Goal: Task Accomplishment & Management: Complete application form

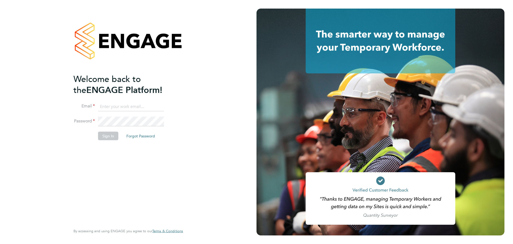
type input "[PERSON_NAME][EMAIL_ADDRESS][DOMAIN_NAME]"
click at [105, 137] on button "Sign In" at bounding box center [108, 135] width 20 height 9
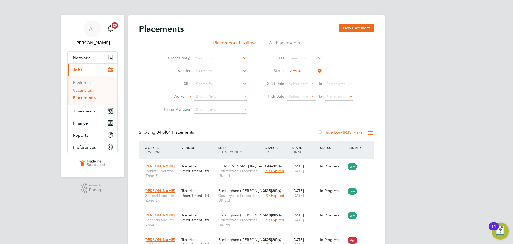
click at [82, 91] on link "Vacancies" at bounding box center [82, 89] width 19 height 5
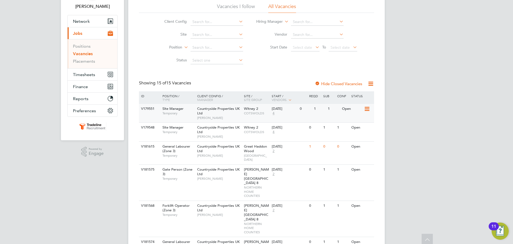
scroll to position [21, 0]
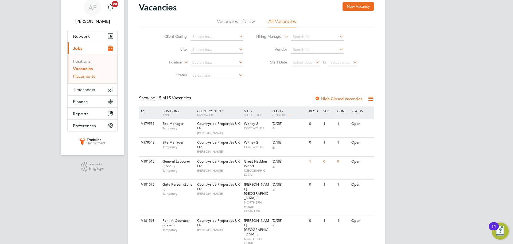
click at [86, 77] on link "Placements" at bounding box center [84, 76] width 22 height 5
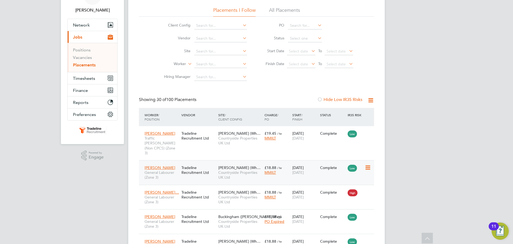
scroll to position [27, 0]
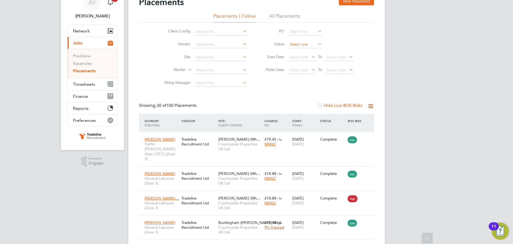
click at [299, 43] on input at bounding box center [305, 44] width 34 height 7
click at [300, 52] on li "Active" at bounding box center [305, 51] width 35 height 7
type input "Active"
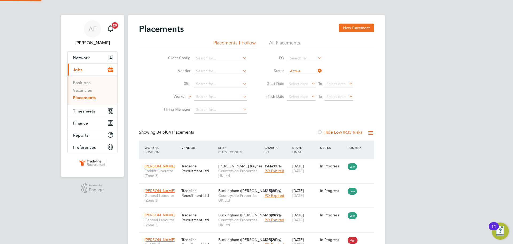
scroll to position [3, 3]
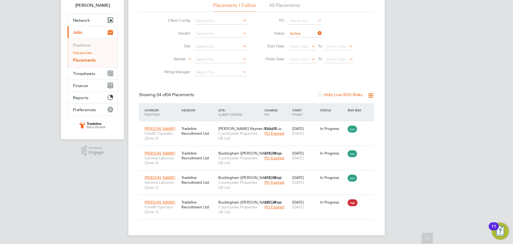
click at [88, 53] on link "Vacancies" at bounding box center [82, 52] width 19 height 5
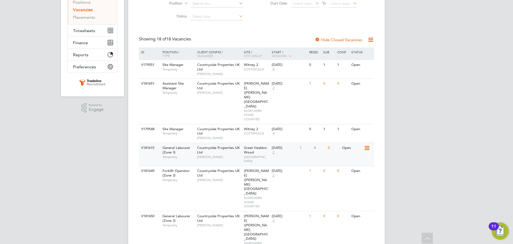
scroll to position [107, 0]
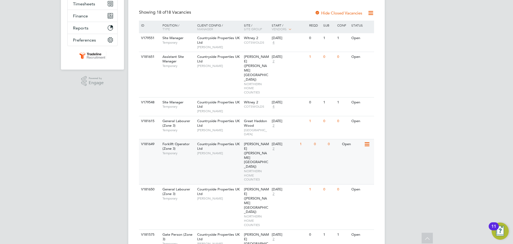
click at [367, 141] on icon at bounding box center [366, 144] width 5 height 6
click at [356, 142] on li "View Details" at bounding box center [354, 142] width 31 height 7
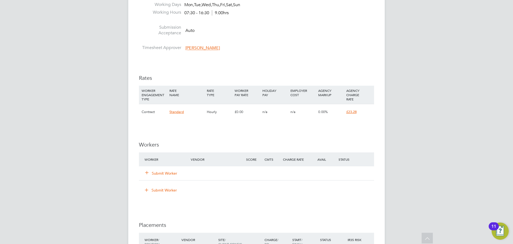
scroll to position [294, 0]
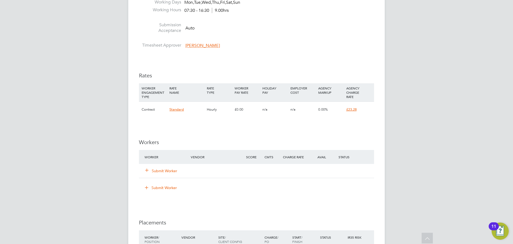
click at [170, 170] on button "Submit Worker" at bounding box center [161, 170] width 32 height 5
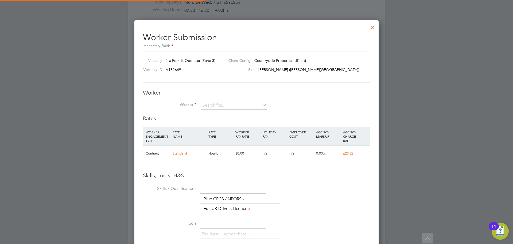
scroll to position [16, 36]
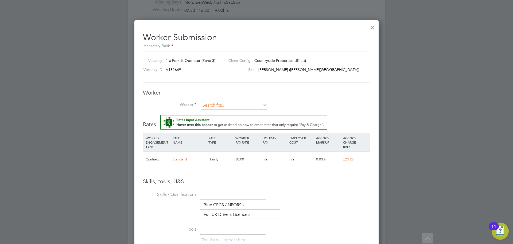
click at [214, 104] on input at bounding box center [234, 105] width 66 height 8
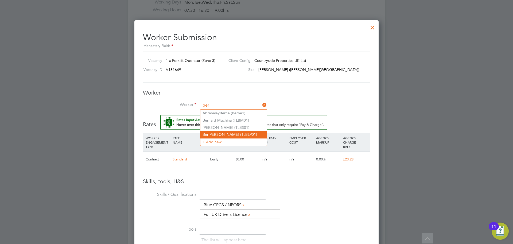
click at [227, 132] on li "Ber nard La Pierre (TLBLP01)" at bounding box center [234, 134] width 67 height 7
type input "Bernard La Pierre (TLBLP01)"
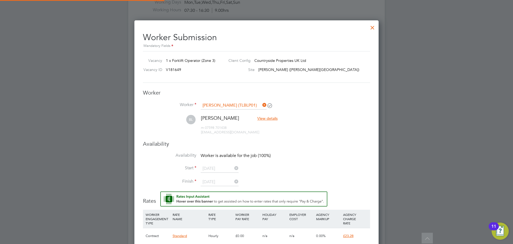
scroll to position [3, 3]
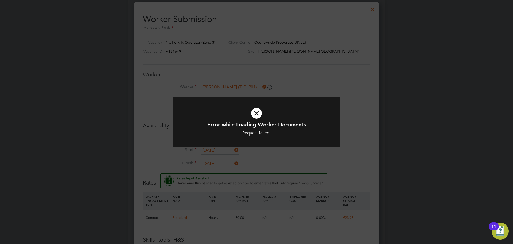
click at [342, 116] on div "Error while Loading Worker Documents Request failed. Cancel Okay" at bounding box center [256, 122] width 513 height 244
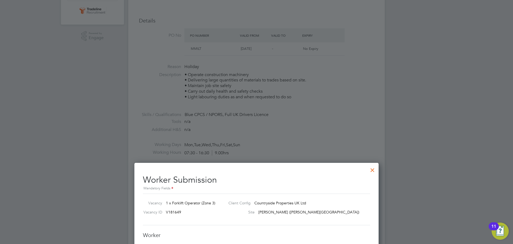
click at [371, 168] on div at bounding box center [373, 169] width 10 height 10
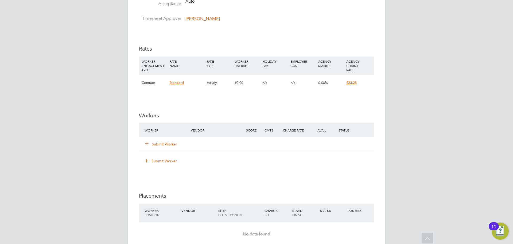
click at [170, 142] on button "Submit Worker" at bounding box center [161, 143] width 32 height 5
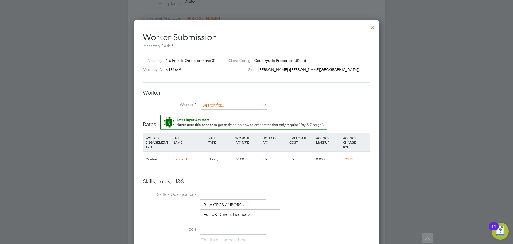
click at [222, 107] on input at bounding box center [234, 105] width 66 height 8
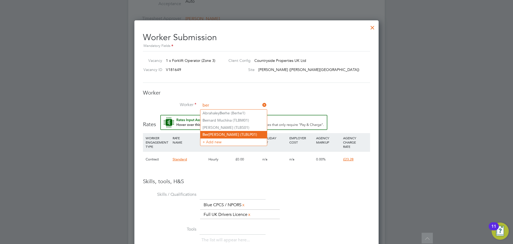
click at [226, 132] on li "Ber nard La Pierre (TLBLP01)" at bounding box center [234, 134] width 67 height 7
type input "Bernard La Pierre (TLBLP01)"
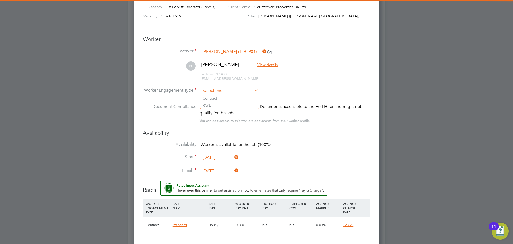
click at [211, 89] on input at bounding box center [230, 91] width 58 height 8
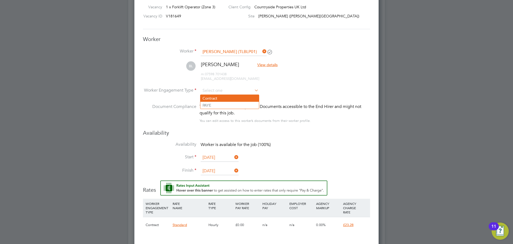
click at [214, 100] on li "Contract" at bounding box center [230, 98] width 59 height 7
type input "Contract"
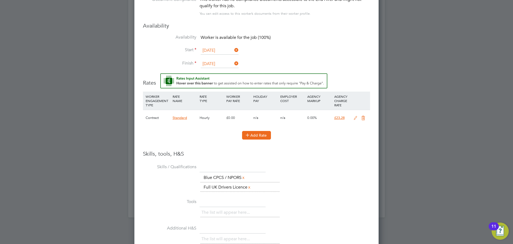
click at [250, 133] on icon at bounding box center [248, 135] width 4 height 4
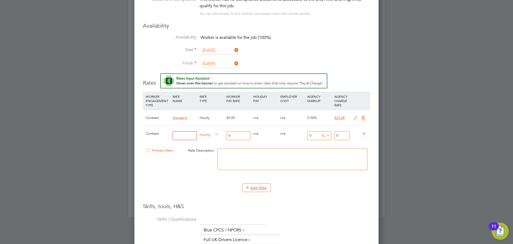
click at [192, 137] on input at bounding box center [185, 135] width 24 height 9
type input "TL"
click at [235, 136] on input "0" at bounding box center [239, 135] width 24 height 9
type input "1"
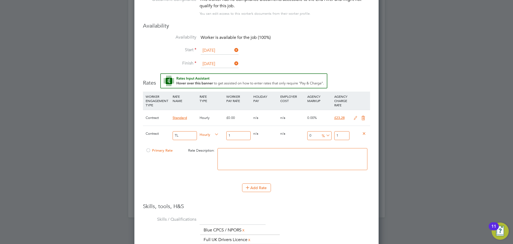
type input "19"
drag, startPoint x: 345, startPoint y: 134, endPoint x: 313, endPoint y: 129, distance: 32.5
click at [313, 129] on div "Contract TL Hourly 19 0 n/a 0 n/a 0 0 % 19" at bounding box center [256, 135] width 227 height 20
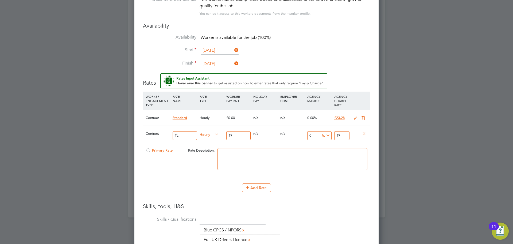
type input "-89.47368421052632"
type input "2"
type input "21.05263157894737"
type input "23"
type input "22.105263157894736"
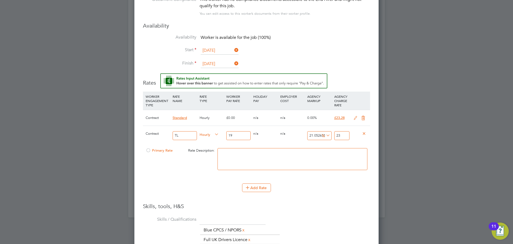
type input "23.2"
type input "22.526315789473685"
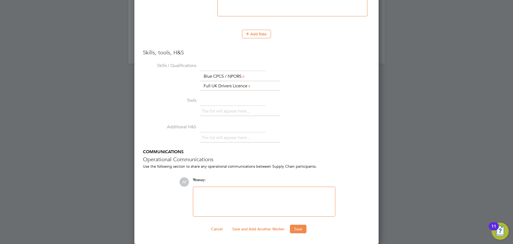
type input "23.28"
click at [294, 226] on button "Save" at bounding box center [298, 228] width 17 height 9
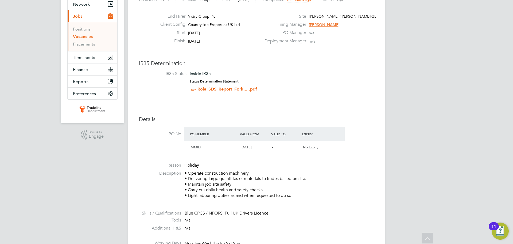
click at [86, 38] on link "Vacancies" at bounding box center [83, 36] width 20 height 5
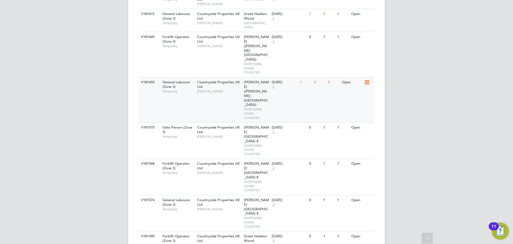
click at [357, 77] on div "Open" at bounding box center [352, 82] width 23 height 10
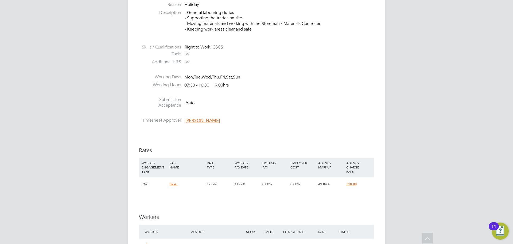
scroll to position [267, 0]
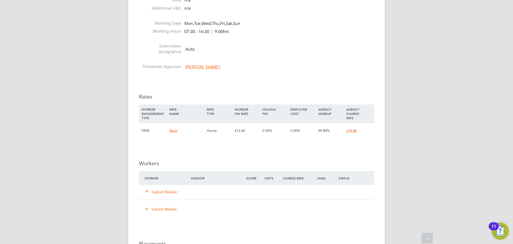
click at [173, 192] on button "Submit Worker" at bounding box center [161, 191] width 32 height 5
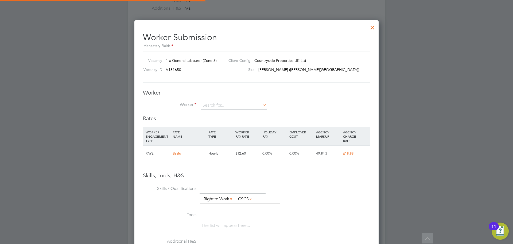
scroll to position [338, 245]
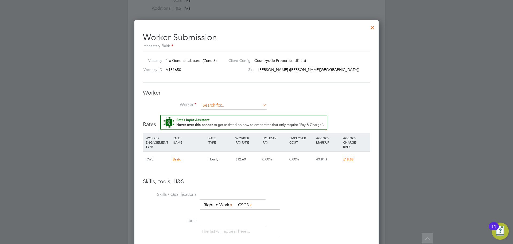
click at [214, 104] on input at bounding box center [234, 105] width 66 height 8
click at [220, 112] on li "Amo ako Asante (TLAA1976)" at bounding box center [236, 112] width 71 height 7
type input "Amoako Asante (TLAA1976)"
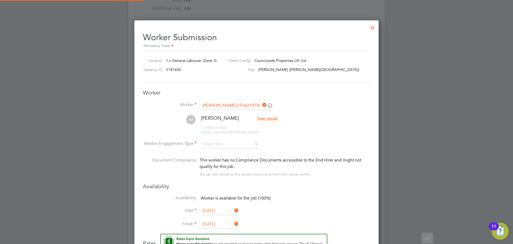
scroll to position [463, 245]
click at [211, 145] on input at bounding box center [230, 144] width 58 height 8
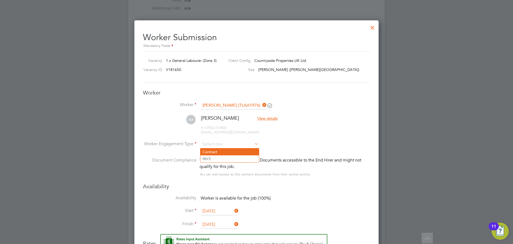
click at [212, 151] on li "Contract" at bounding box center [230, 151] width 59 height 7
type input "Contract"
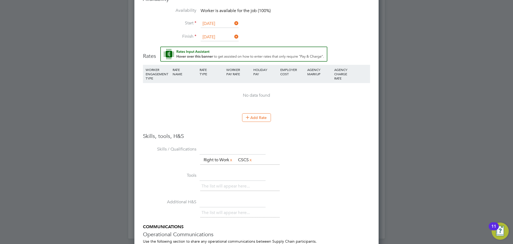
click at [254, 122] on li "Add Rate" at bounding box center [256, 120] width 227 height 14
click at [255, 118] on button "Add Rate" at bounding box center [256, 117] width 29 height 9
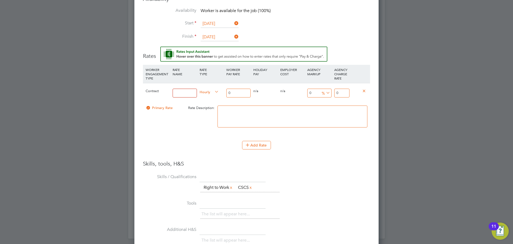
click at [189, 92] on input at bounding box center [185, 93] width 24 height 9
type input "TL"
drag, startPoint x: 233, startPoint y: 93, endPoint x: 225, endPoint y: 93, distance: 7.8
click at [225, 93] on div "0" at bounding box center [238, 93] width 27 height 20
type input "1"
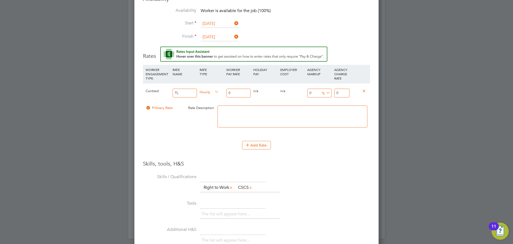
type input "1"
type input "16"
type input "16.5"
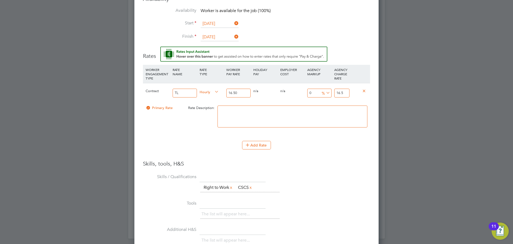
type input "16.50"
drag, startPoint x: 344, startPoint y: 91, endPoint x: 300, endPoint y: 79, distance: 45.6
click at [300, 79] on div "WORKER ENGAGEMENT TYPE RATE NAME RATE TYPE WORKER PAY RATE HOLIDAY PAY EMPLOYER…" at bounding box center [256, 100] width 227 height 71
type input "-93.93939393939394"
type input "1"
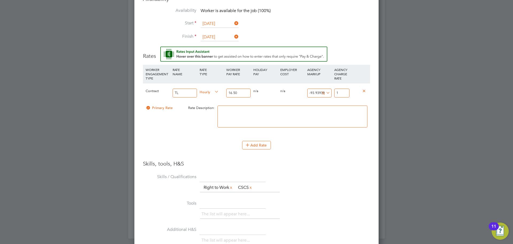
type input "9.090909090909092"
type input "18"
type input "13.93939393939394"
type input "18.8"
type input "14.424242424242424"
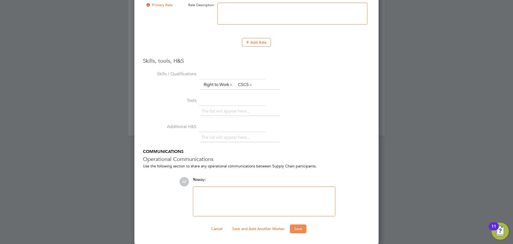
type input "18.88"
click at [295, 228] on button "Save" at bounding box center [298, 228] width 17 height 9
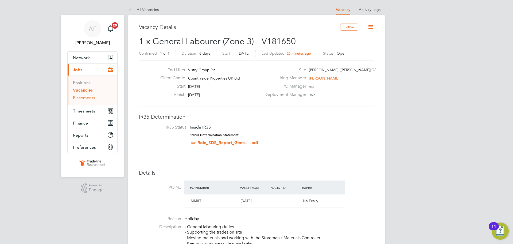
click at [89, 98] on link "Placements" at bounding box center [84, 97] width 22 height 5
